Goal: Contribute content: Add original content to the website for others to see

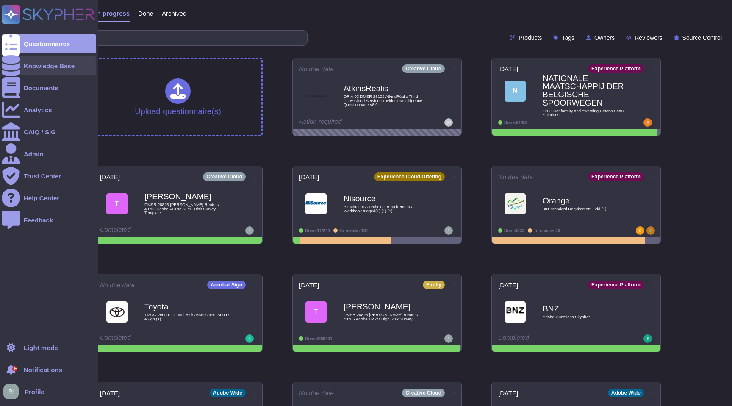
click at [50, 64] on div "Knowledge Base" at bounding box center [49, 66] width 51 height 6
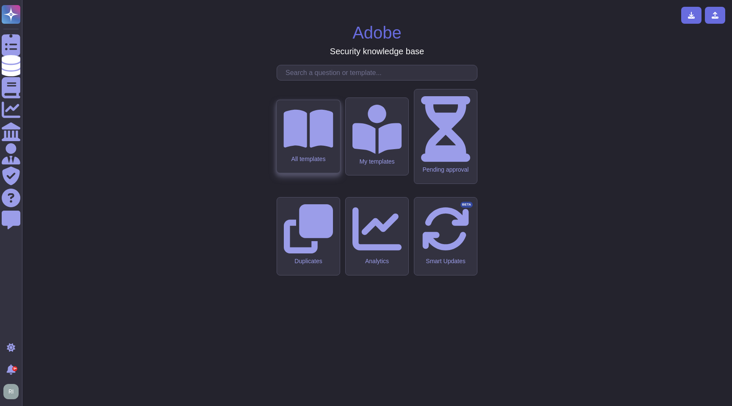
click at [315, 173] on div "All templates" at bounding box center [308, 136] width 63 height 73
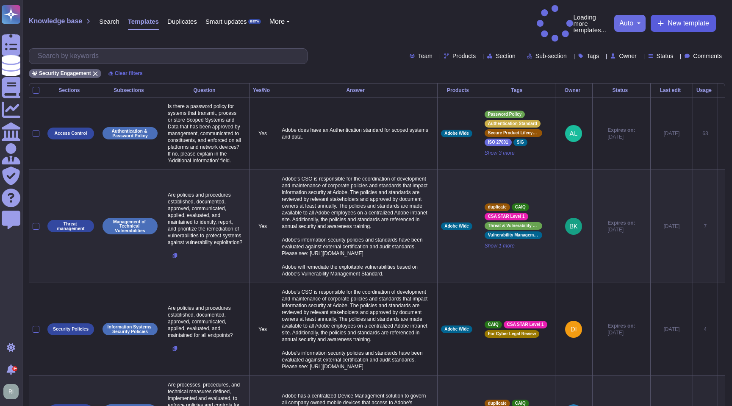
click at [403, 20] on span "New template" at bounding box center [688, 23] width 42 height 7
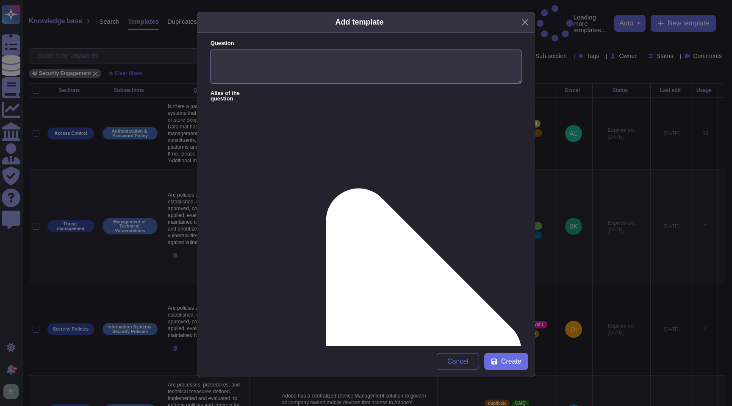
click at [273, 66] on textarea "Question" at bounding box center [365, 67] width 311 height 35
paste textarea "How does AEM as a Cloud Service enforce tenant isolation to prevent a malicious…"
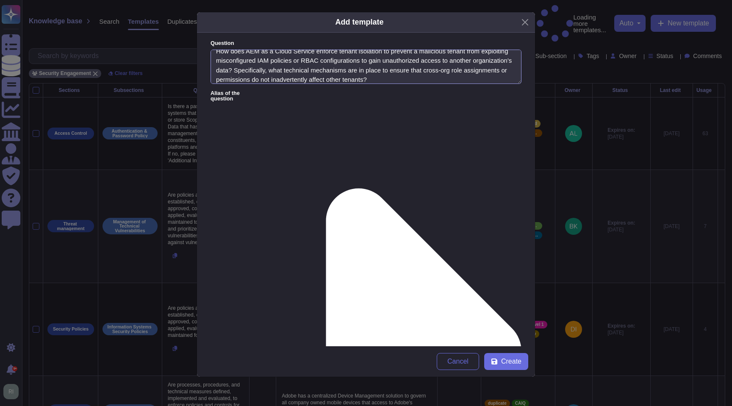
scroll to position [9, 0]
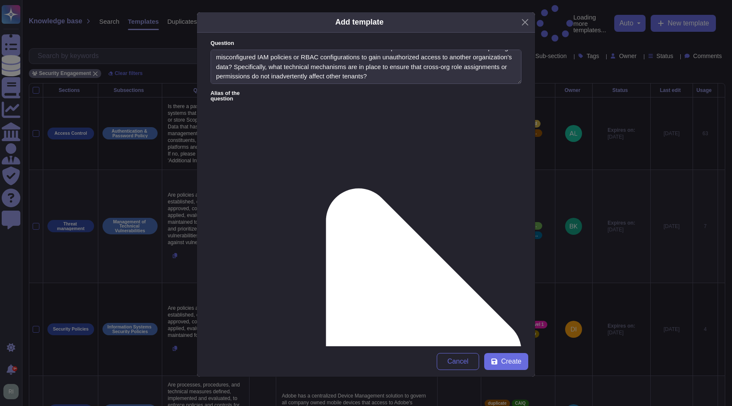
type textarea "How does AEM as a Cloud Service enforce tenant isolation to prevent a malicious…"
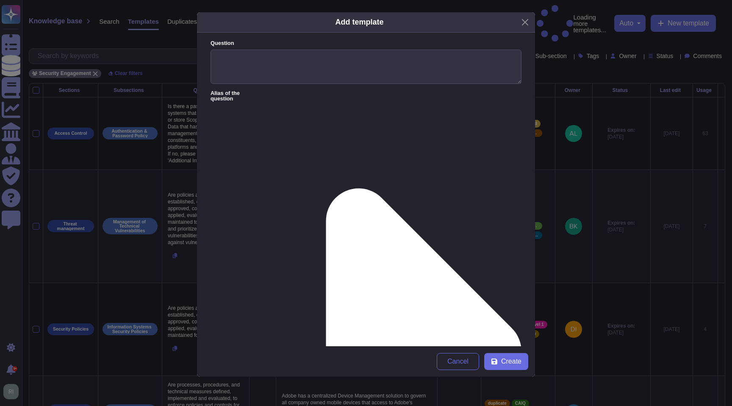
scroll to position [0, 0]
paste textarea "AEM as a Cloud Service enforces hard tenant boundaries at identity and infrastr…"
type textarea "AEM as a Cloud Service enforces hard tenant boundaries at identity and infrastr…"
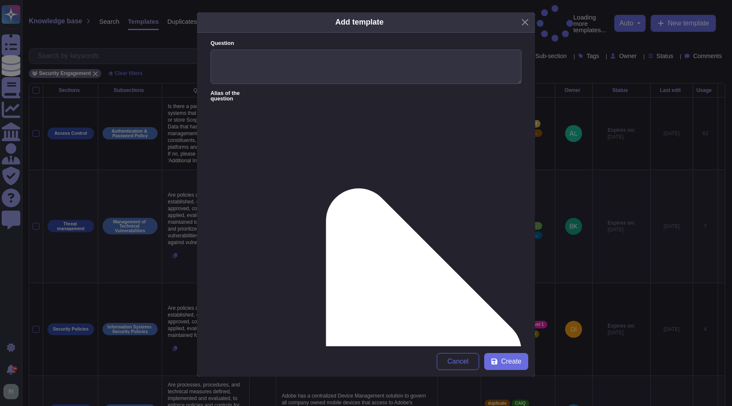
scroll to position [0, 0]
click at [290, 61] on textarea "Question" at bounding box center [365, 67] width 311 height 35
paste textarea "How does AEM as a Cloud Service enforce tenant isolation to prevent a malicious…"
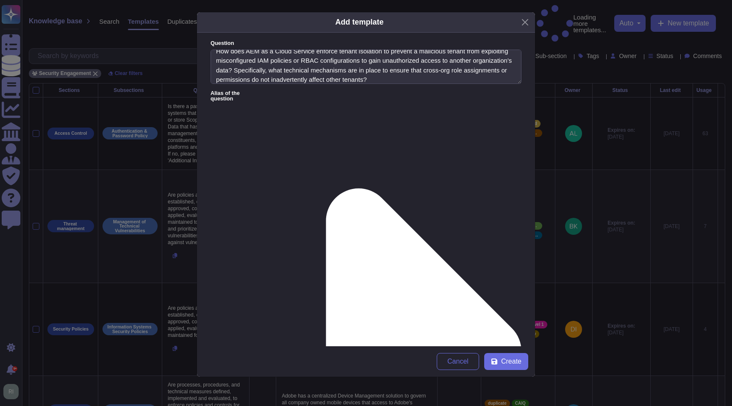
type textarea "How does AEM as a Cloud Service enforce tenant isolation to prevent a malicious…"
paste textarea "AEM as a Cloud Service enforces hard tenant boundaries at identity and infrastr…"
type textarea "AEM as a Cloud Service enforces hard tenant boundaries at identity and infrastr…"
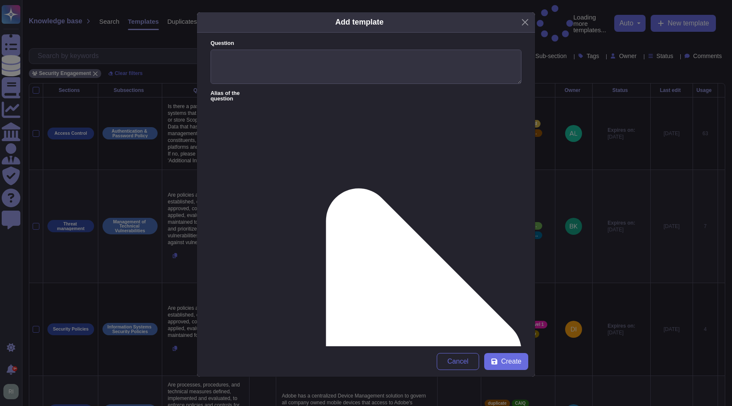
scroll to position [0, 0]
paste textarea "AEM as a Cloud Service enforces hard tenant boundaries at identity and infrastr…"
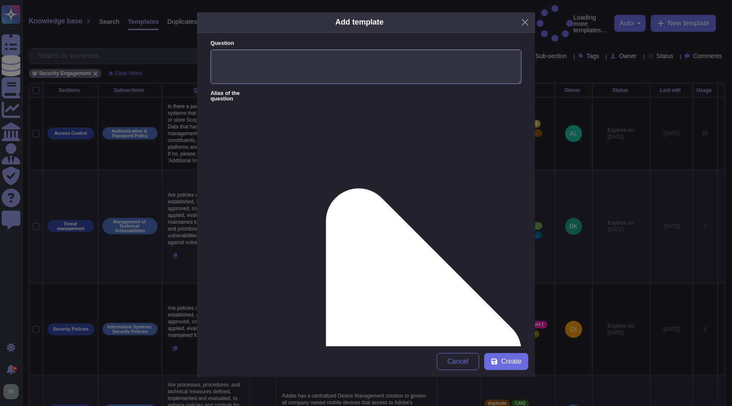
type textarea "AEM as a Cloud Service enforces hard tenant boundaries at identity and infrastr…"
click at [277, 66] on textarea "Question" at bounding box center [365, 67] width 311 height 35
click at [308, 62] on textarea "Question" at bounding box center [365, 67] width 311 height 35
paste textarea "How does AEM as a Cloud Service enforce tenant isolation to prevent a malicious…"
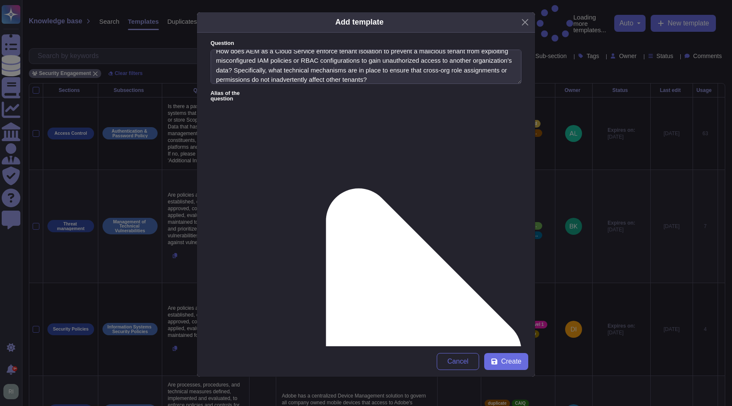
type textarea "How does AEM as a Cloud Service enforce tenant isolation to prevent a malicious…"
type input "r"
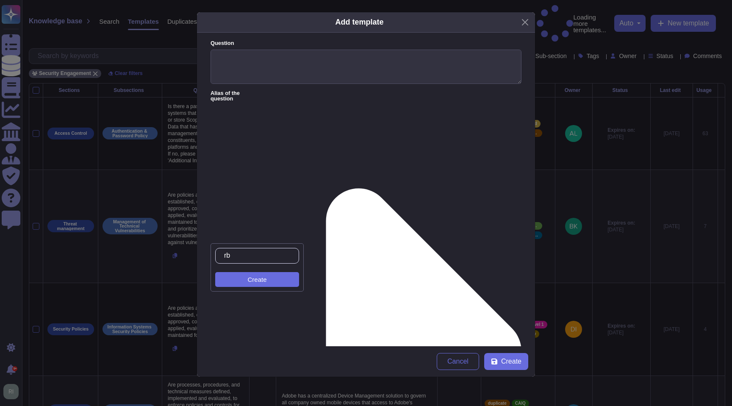
scroll to position [0, 0]
type input "rbac"
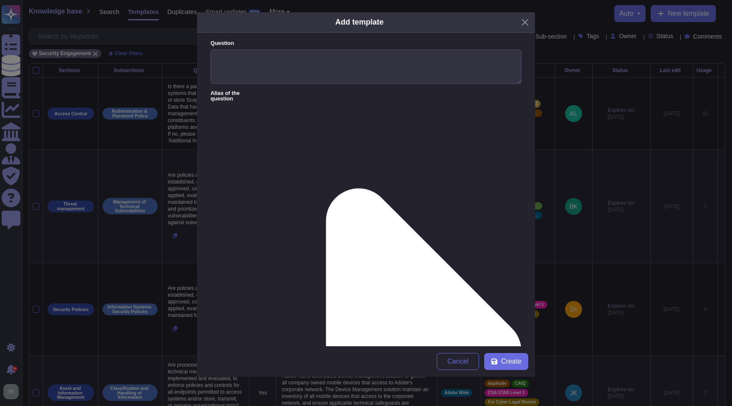
click at [275, 60] on textarea "Question" at bounding box center [365, 67] width 311 height 35
paste textarea "How does AEM as a Cloud Service enforce tenant isolation to prevent a malicious…"
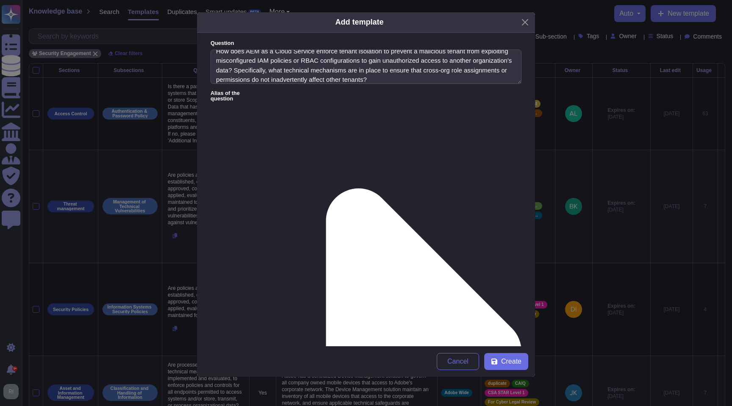
type textarea "How does AEM as a Cloud Service enforce tenant isolation to prevent a malicious…"
click at [271, 157] on form "Question How does AEM as a Cloud Service enforce tenant isolation to prevent a …" at bounding box center [366, 189] width 338 height 313
paste textarea "AEM as a Cloud Service enforces hard tenant boundaries at identity and infrastr…"
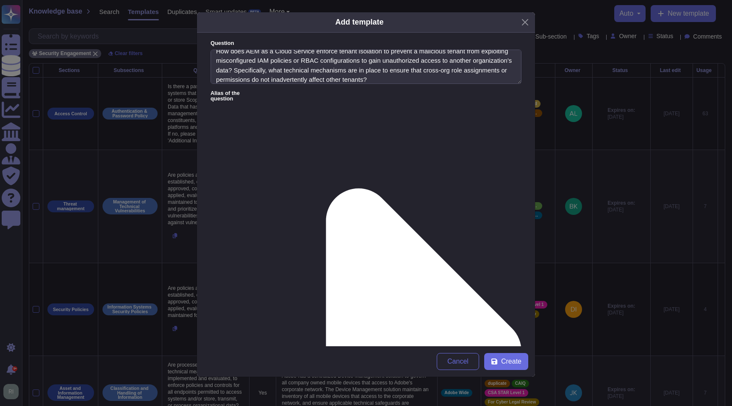
scroll to position [35, 0]
type textarea "AEM as a Cloud Service enforces hard tenant boundaries at identity and infrastr…"
type input "r"
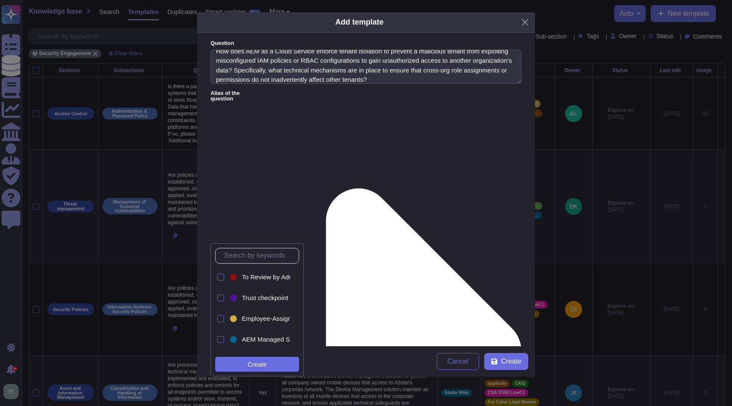
type input "r"
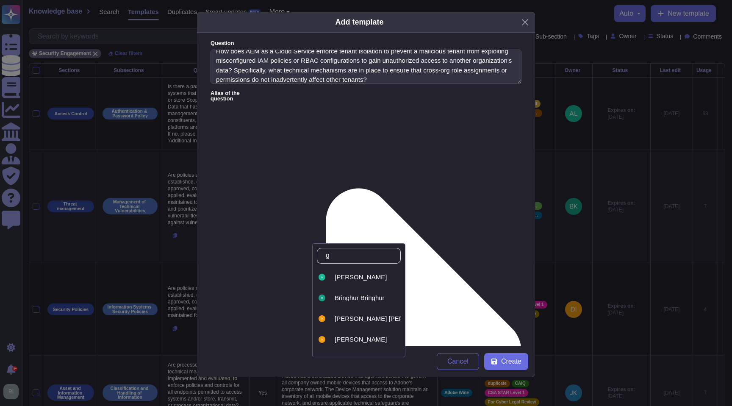
type input "ge"
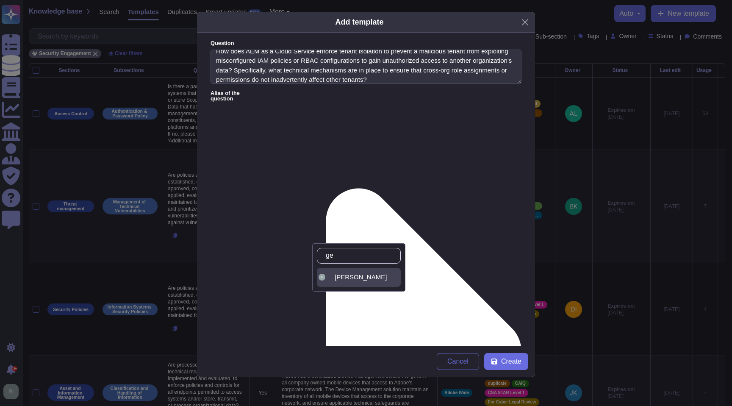
click at [378, 275] on span "[PERSON_NAME]" at bounding box center [361, 277] width 52 height 8
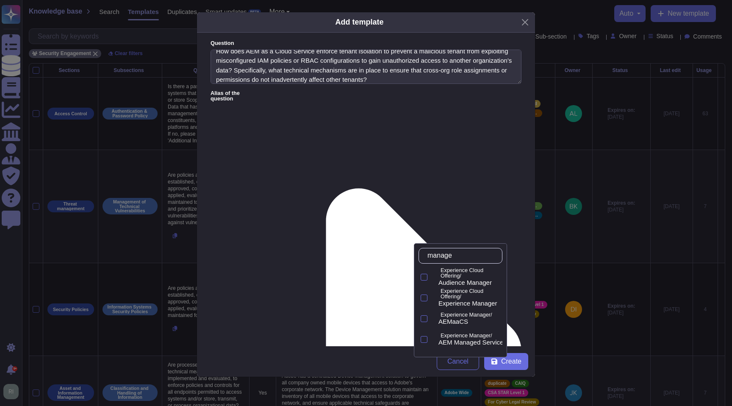
type input "manager"
click at [403, 315] on div at bounding box center [422, 318] width 9 height 19
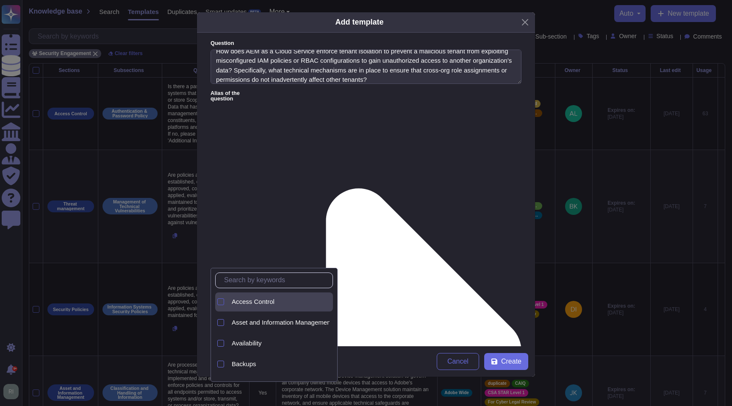
click at [220, 304] on div at bounding box center [220, 301] width 7 height 7
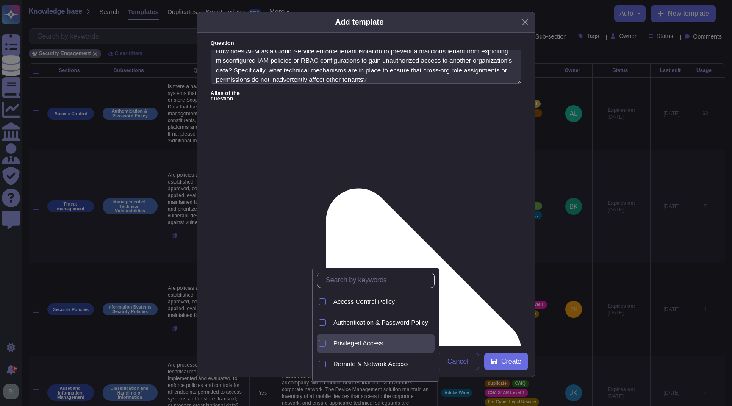
click at [394, 339] on div "Privileged Access" at bounding box center [382, 343] width 98 height 8
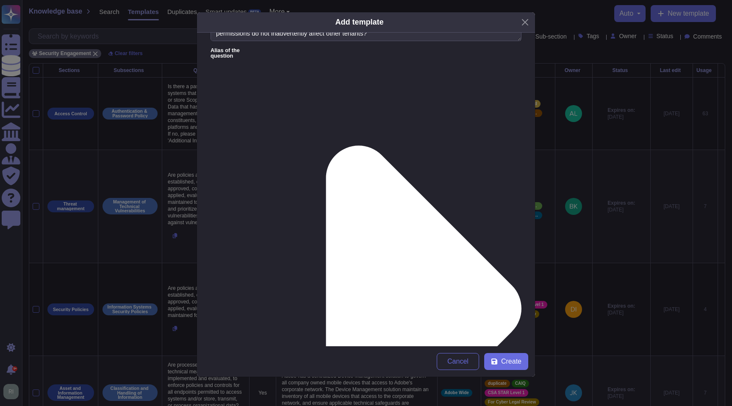
scroll to position [38, 0]
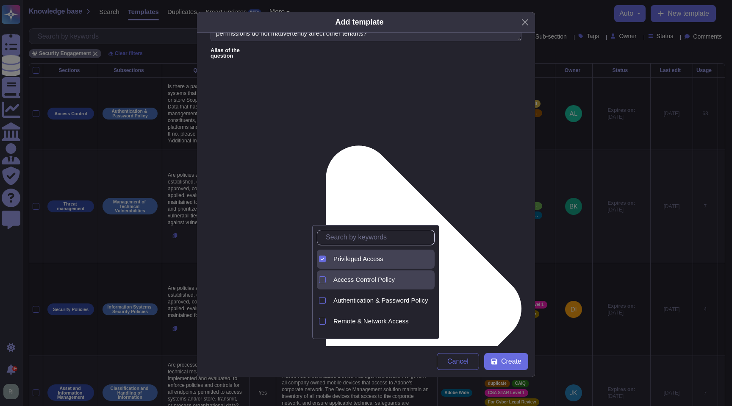
click at [374, 280] on span "Access Control Policy" at bounding box center [363, 280] width 61 height 8
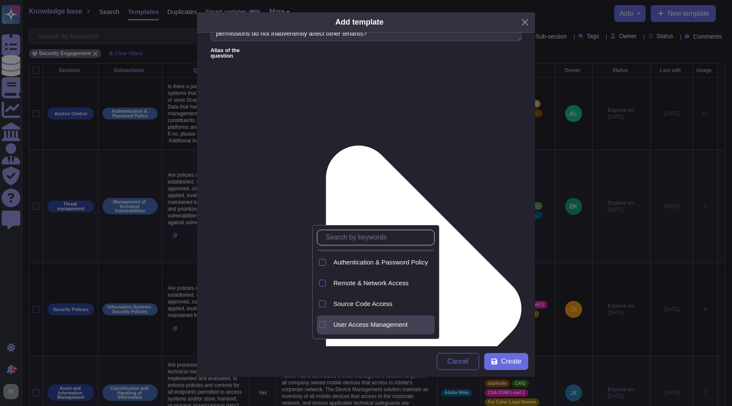
click at [393, 322] on span "User Access Management" at bounding box center [370, 325] width 74 height 8
click at [403, 339] on span "Create" at bounding box center [511, 361] width 20 height 7
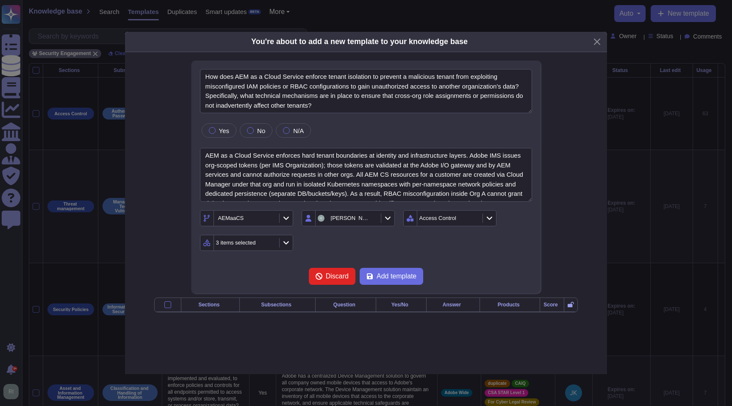
type textarea "How does AEM as a Cloud Service enforce tenant isolation to prevent a malicious…"
type textarea "AEM as a Cloud Service enforces hard tenant boundaries at identity and infrastr…"
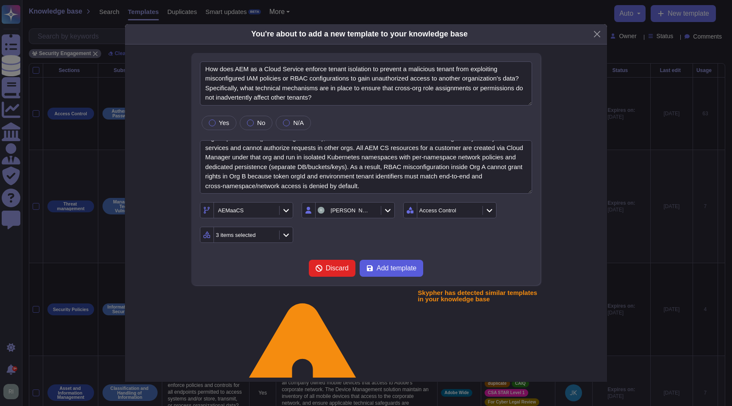
scroll to position [0, 0]
click at [403, 266] on span "Add template" at bounding box center [396, 268] width 40 height 7
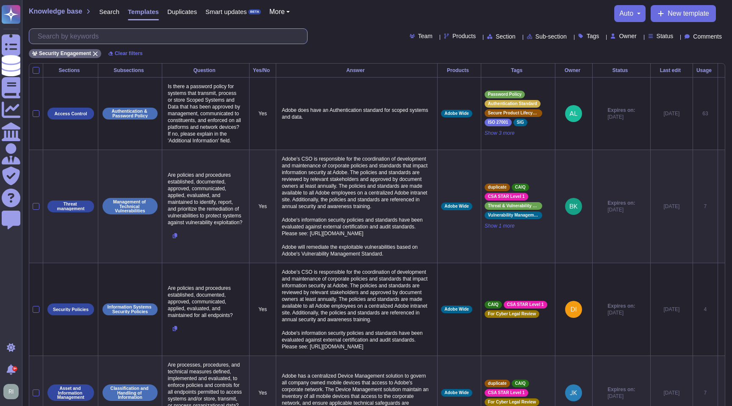
click at [160, 41] on input "text" at bounding box center [170, 36] width 274 height 15
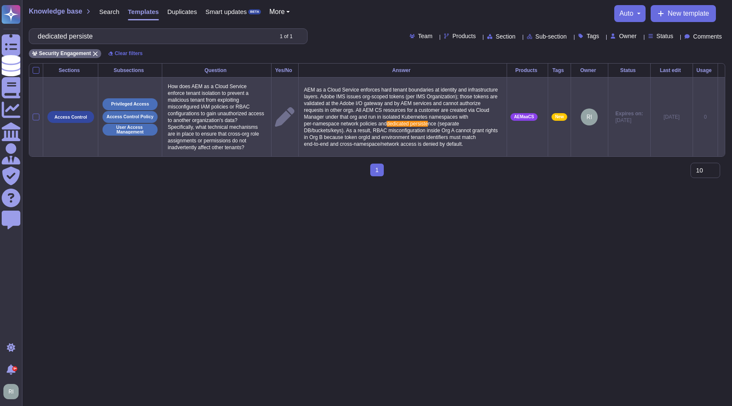
type input "dedicated persiste"
click at [403, 117] on icon at bounding box center [721, 117] width 0 height 0
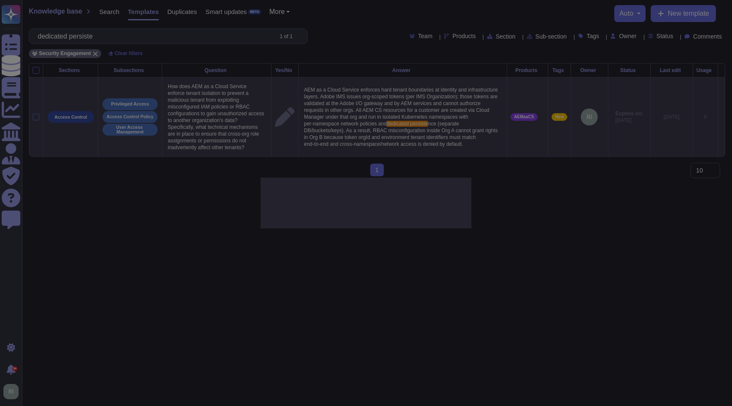
type textarea "How does AEM as a Cloud Service enforce tenant isolation to prevent a malicious…"
type textarea "AEM as a Cloud Service enforces hard tenant boundaries at identity and infrastr…"
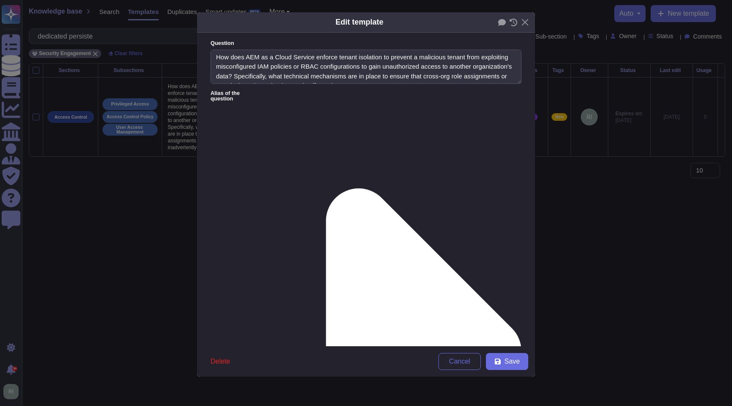
type textarea "How does AEM as a Cloud Service enforce tenant isolation to prevent a malicious…"
type textarea "AEM as a Cloud Service enforces hard tenant boundaries at identity and infrastr…"
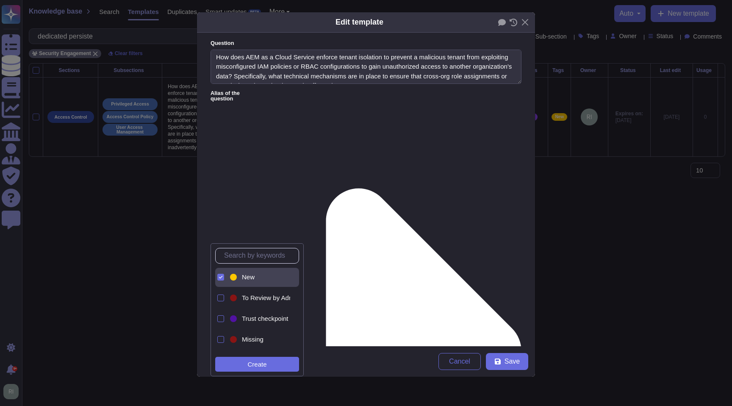
click at [260, 257] on input "text" at bounding box center [259, 255] width 79 height 15
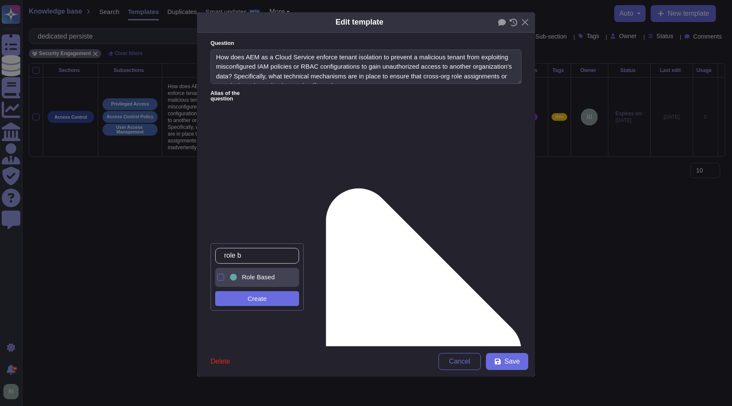
click at [216, 279] on div at bounding box center [219, 277] width 9 height 19
drag, startPoint x: 260, startPoint y: 259, endPoint x: 232, endPoint y: 257, distance: 28.9
click at [232, 257] on input "role b" at bounding box center [259, 255] width 79 height 15
click at [219, 276] on div at bounding box center [220, 277] width 7 height 7
drag, startPoint x: 264, startPoint y: 252, endPoint x: 232, endPoint y: 253, distance: 32.2
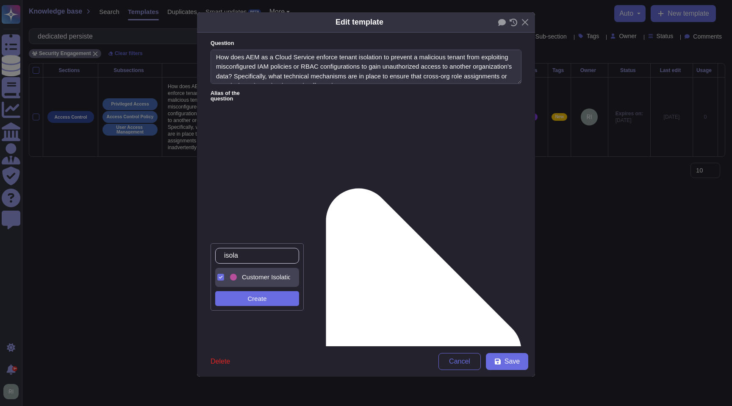
click at [232, 253] on input "isola" at bounding box center [259, 255] width 79 height 15
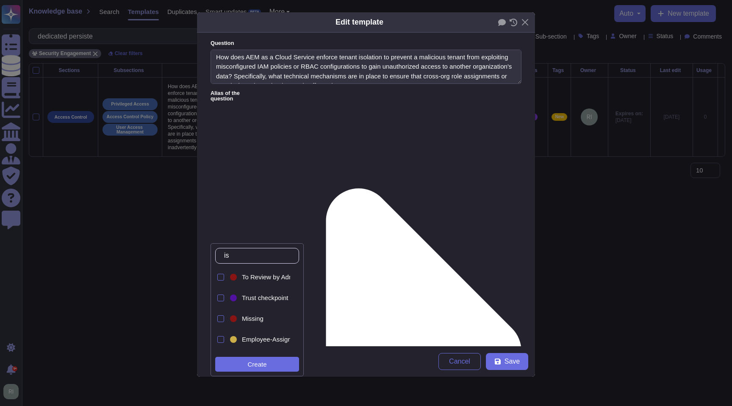
type input "i"
type input "access"
click at [221, 293] on div at bounding box center [220, 293] width 7 height 7
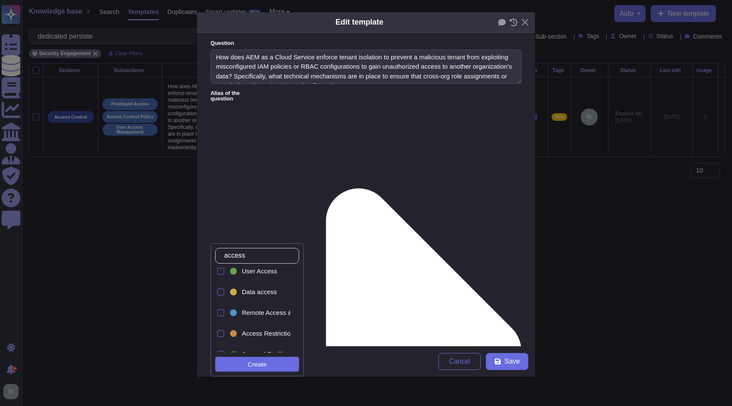
click at [281, 339] on div "Create" at bounding box center [257, 364] width 84 height 15
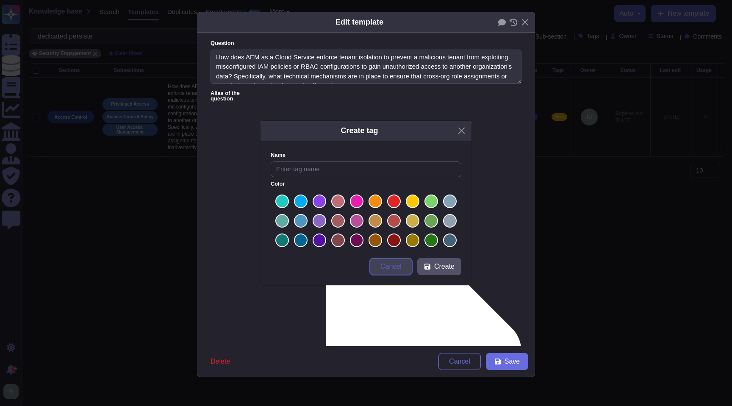
click at [403, 261] on button "Cancel" at bounding box center [391, 266] width 42 height 17
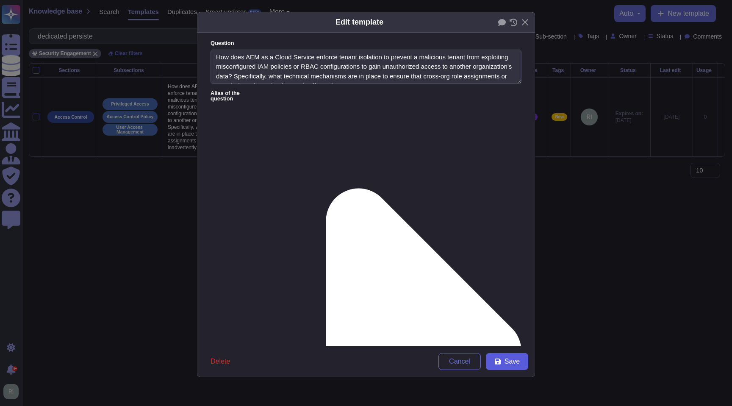
click at [403, 339] on button "Save" at bounding box center [507, 361] width 42 height 17
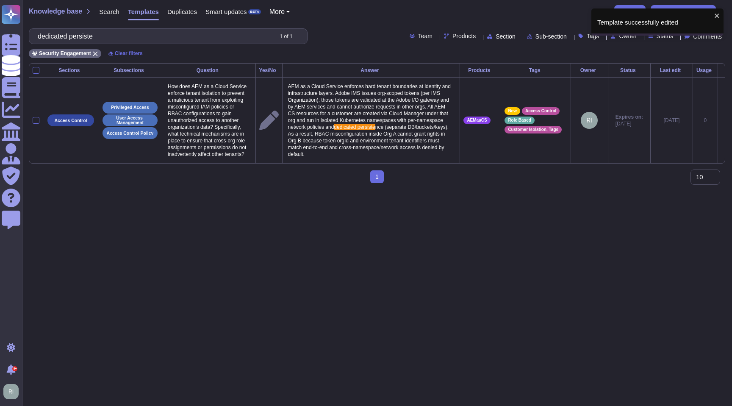
click at [403, 11] on div "Knowledge base Search Templates Duplicates Smart updates BETA More auto New tem…" at bounding box center [377, 13] width 696 height 17
drag, startPoint x: 715, startPoint y: 16, endPoint x: 714, endPoint y: 7, distance: 8.5
click at [403, 16] on icon "close" at bounding box center [717, 15] width 6 height 7
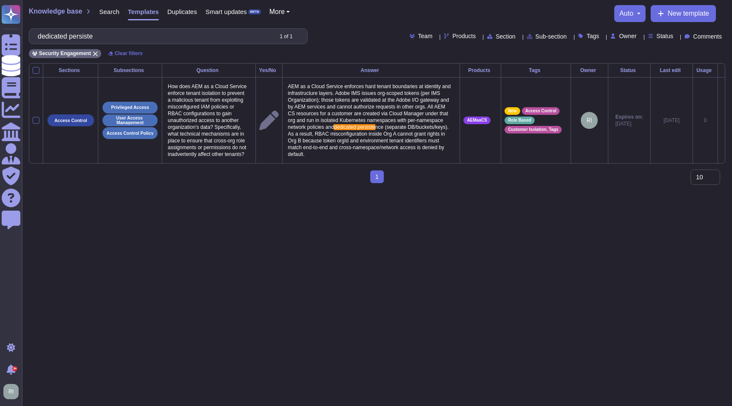
click at [403, 10] on div "Template successfully edited" at bounding box center [658, 8] width 136 height 3
click at [403, 11] on span "New template" at bounding box center [688, 13] width 42 height 7
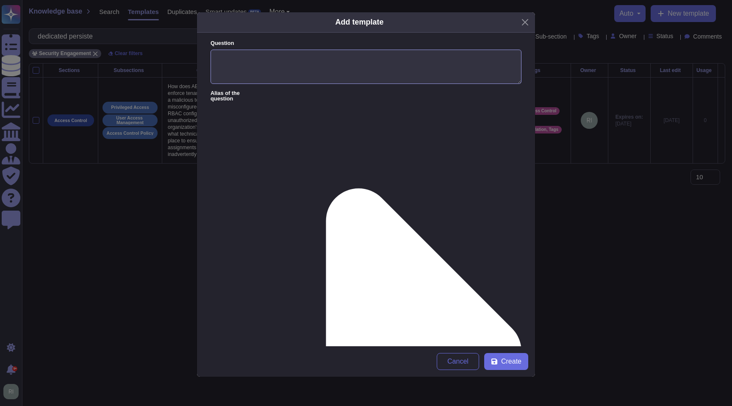
click at [282, 60] on textarea "Question" at bounding box center [365, 67] width 311 height 35
paste textarea "What processes and technical safeguards does Adobe implement to ensure that thi…"
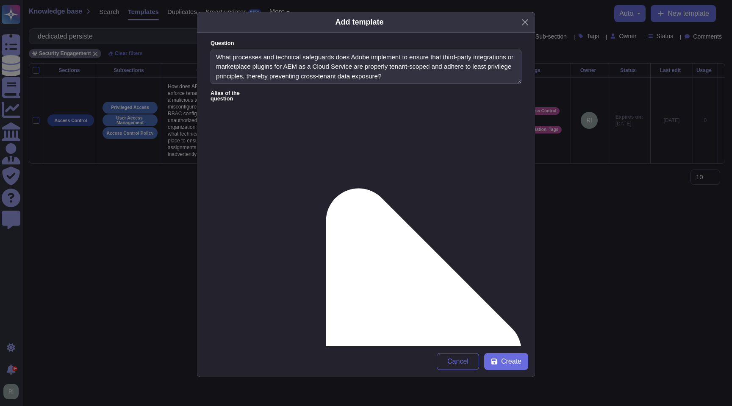
type textarea "What processes and technical safeguards does Adobe implement to ensure that thi…"
paste textarea "Adobe vets Exchange/Marketplace integrations through a programmatic partner onb…"
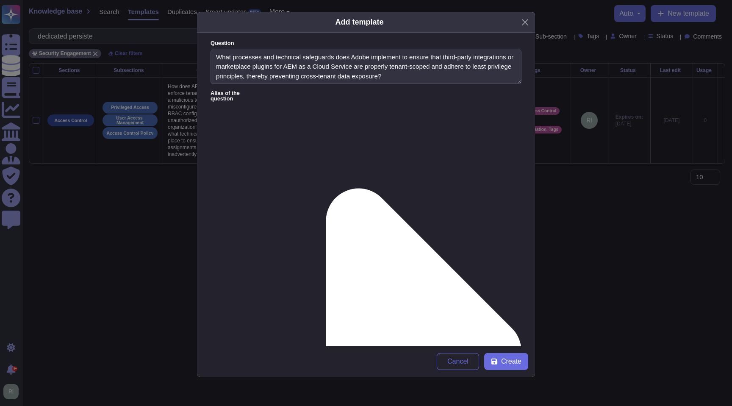
type textarea "Adobe vets Exchange/Marketplace integrations through a programmatic partner onb…"
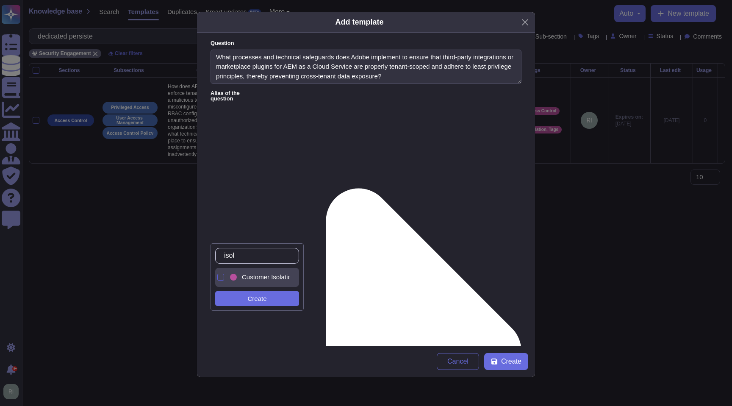
click at [222, 278] on div at bounding box center [220, 277] width 7 height 7
drag, startPoint x: 252, startPoint y: 257, endPoint x: 209, endPoint y: 255, distance: 42.8
click at [209, 190] on body "Questionnaires Knowledge Base Documents Analytics CAIQ / SIG Admin Trust Center…" at bounding box center [366, 95] width 732 height 190
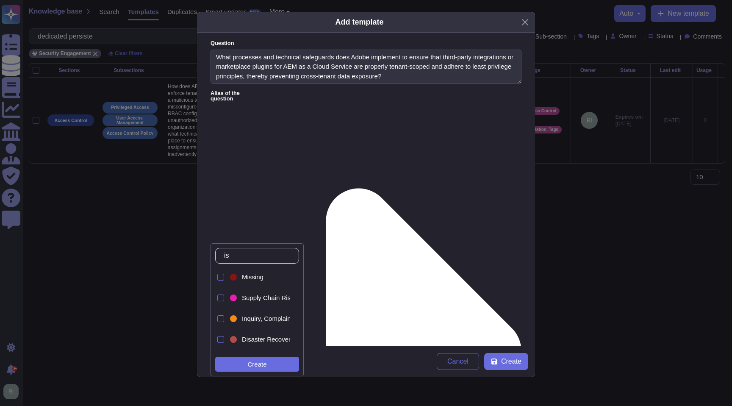
type input "i"
click at [221, 277] on div at bounding box center [220, 277] width 7 height 7
drag, startPoint x: 260, startPoint y: 256, endPoint x: 230, endPoint y: 255, distance: 30.1
click at [231, 255] on input "integr" at bounding box center [259, 255] width 79 height 15
type input "i"
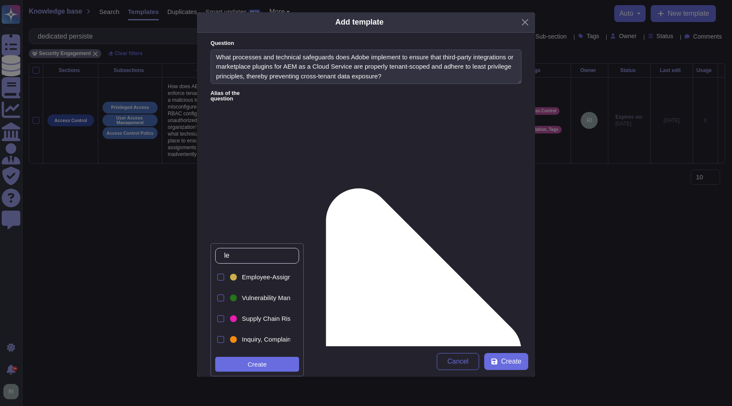
type input "l"
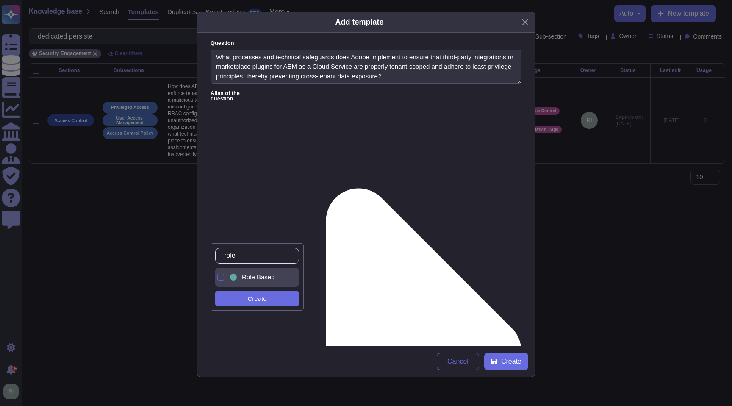
click at [221, 276] on div at bounding box center [220, 277] width 7 height 7
drag, startPoint x: 246, startPoint y: 258, endPoint x: 226, endPoint y: 257, distance: 20.4
click at [226, 257] on div "role" at bounding box center [257, 256] width 84 height 16
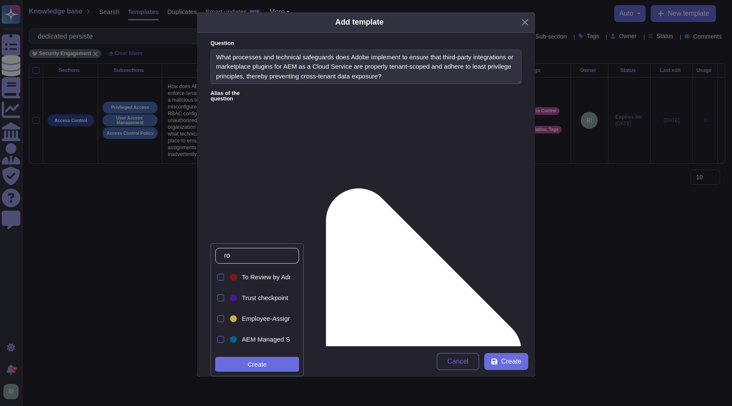
type input "r"
type input "tenant"
click at [221, 279] on div at bounding box center [220, 277] width 7 height 7
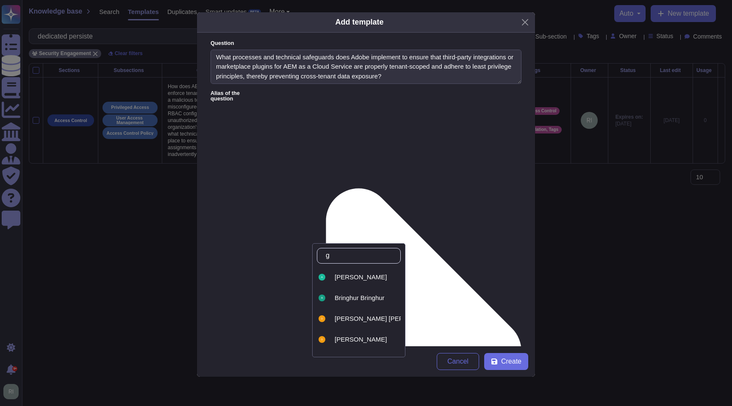
type input "ge"
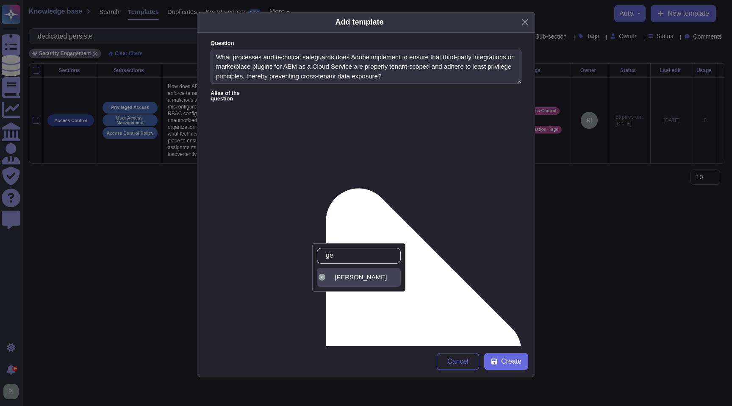
click at [358, 278] on span "[PERSON_NAME]" at bounding box center [361, 277] width 52 height 8
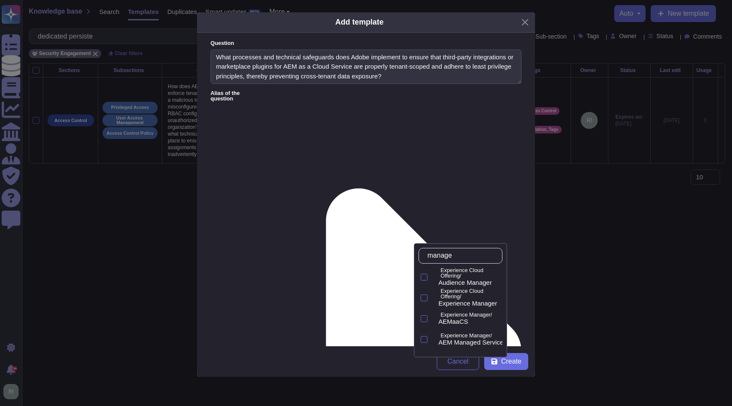
type input "manager"
click at [403, 316] on p "Experience Manager/" at bounding box center [469, 315] width 58 height 6
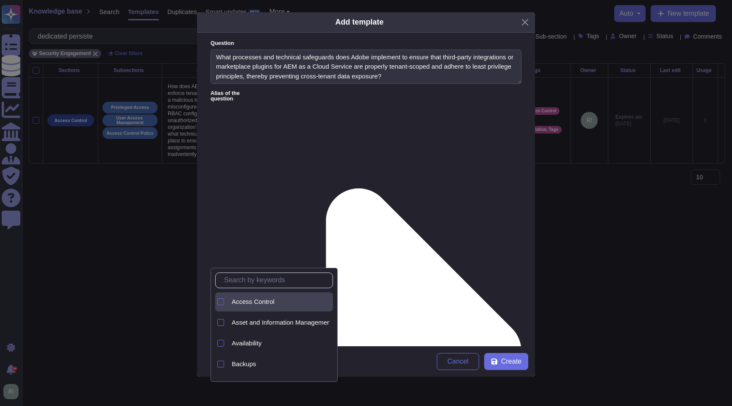
click at [256, 298] on span "Access Control" at bounding box center [253, 302] width 43 height 8
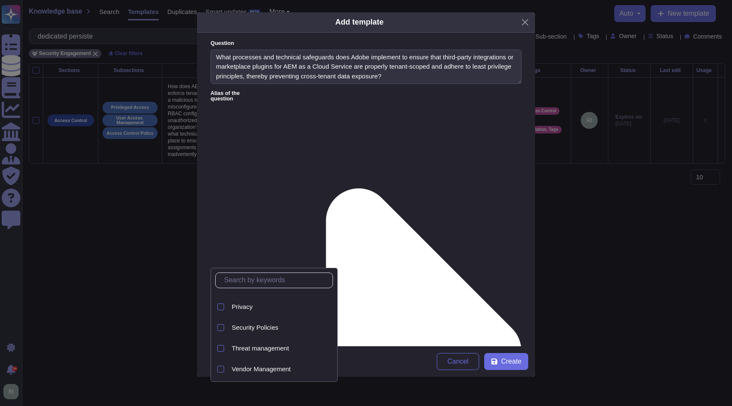
scroll to position [349, 0]
click at [274, 325] on span "Security Policies" at bounding box center [255, 326] width 47 height 8
click at [263, 327] on span "Security Policies" at bounding box center [255, 326] width 47 height 8
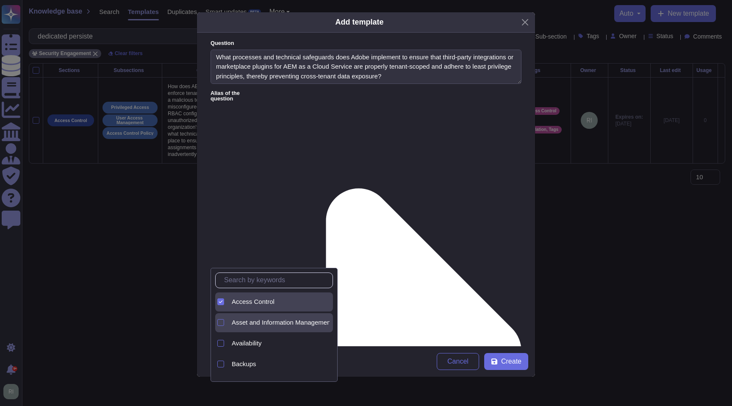
scroll to position [9, 0]
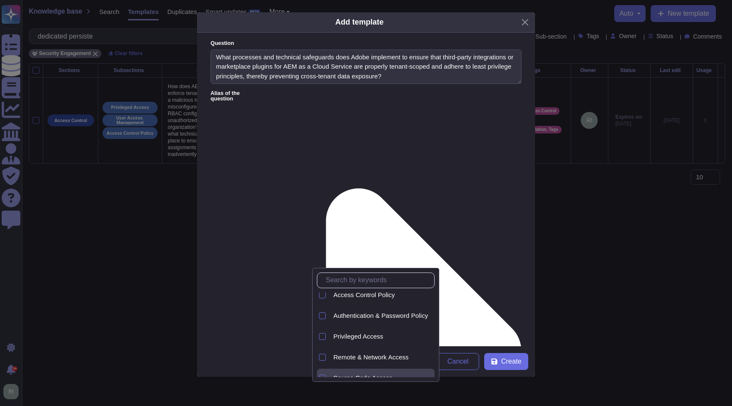
scroll to position [5, 0]
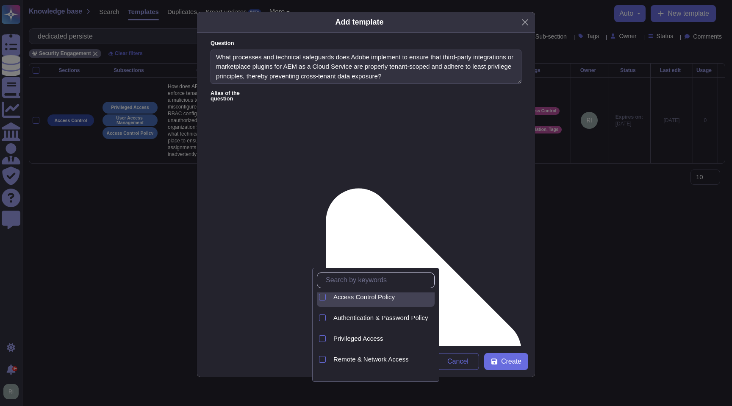
click at [343, 294] on span "Access Control Policy" at bounding box center [363, 297] width 61 height 8
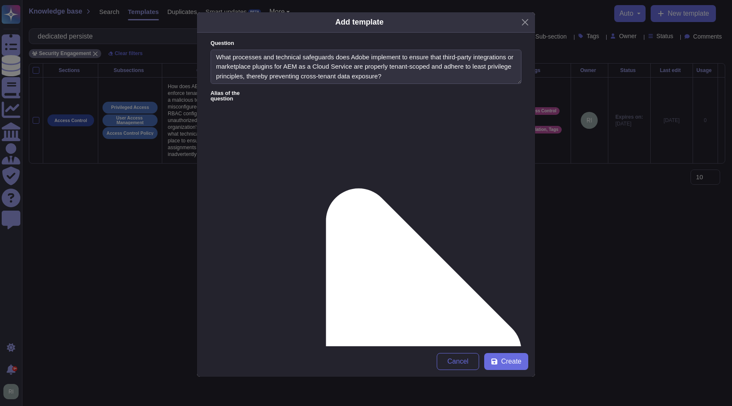
click at [403, 339] on span "Create" at bounding box center [511, 361] width 20 height 7
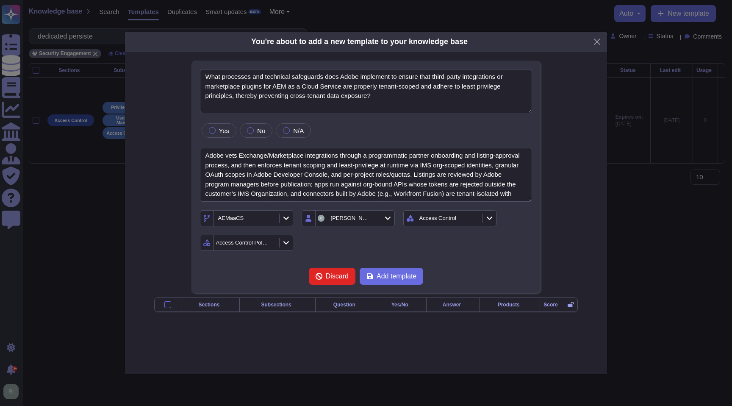
type textarea "What processes and technical safeguards does Adobe implement to ensure that thi…"
type textarea "Adobe vets Exchange/Marketplace integrations through a programmatic partner onb…"
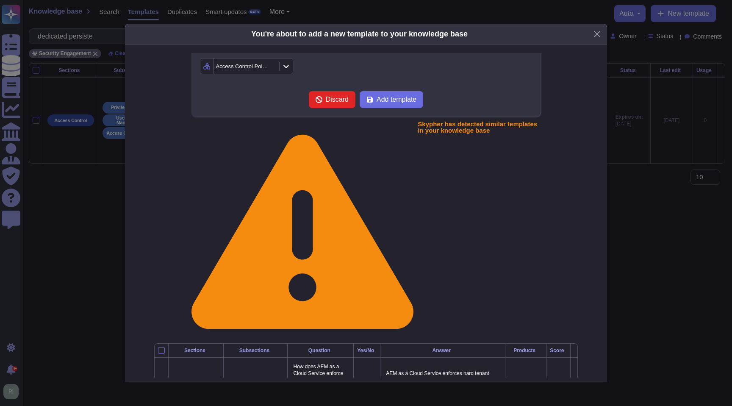
scroll to position [172, 0]
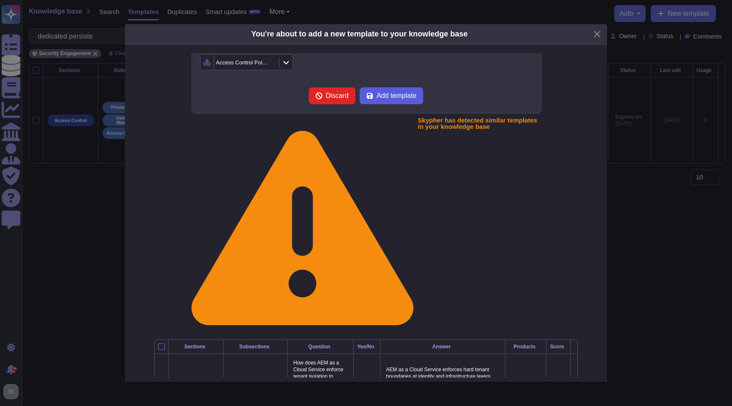
click at [387, 97] on span "Add template" at bounding box center [396, 95] width 40 height 7
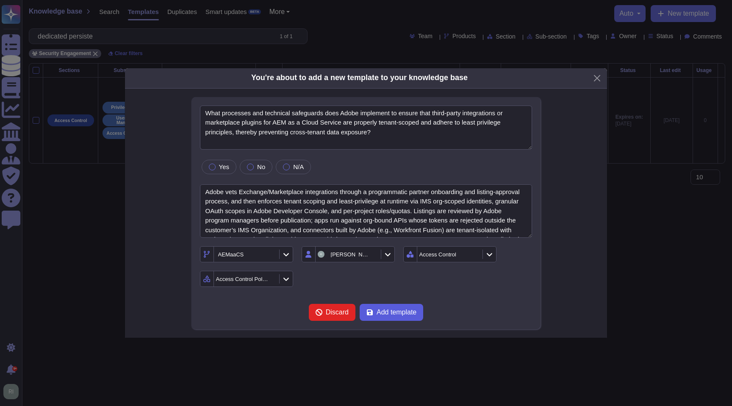
scroll to position [0, 0]
